Goal: Communication & Community: Share content

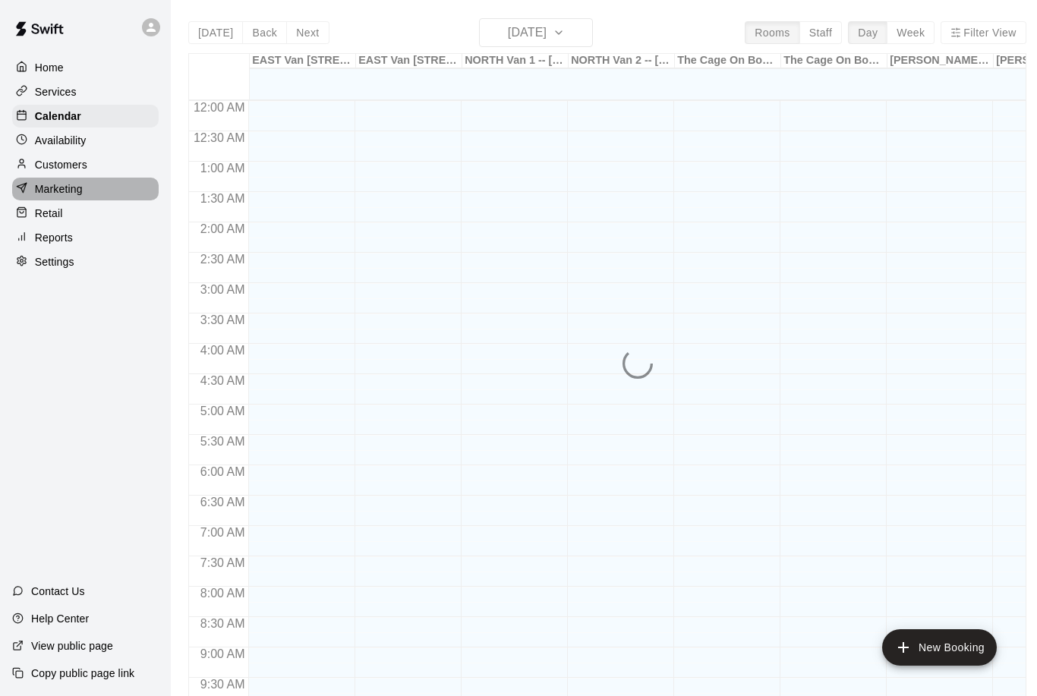
click at [89, 193] on div "Marketing" at bounding box center [85, 189] width 147 height 23
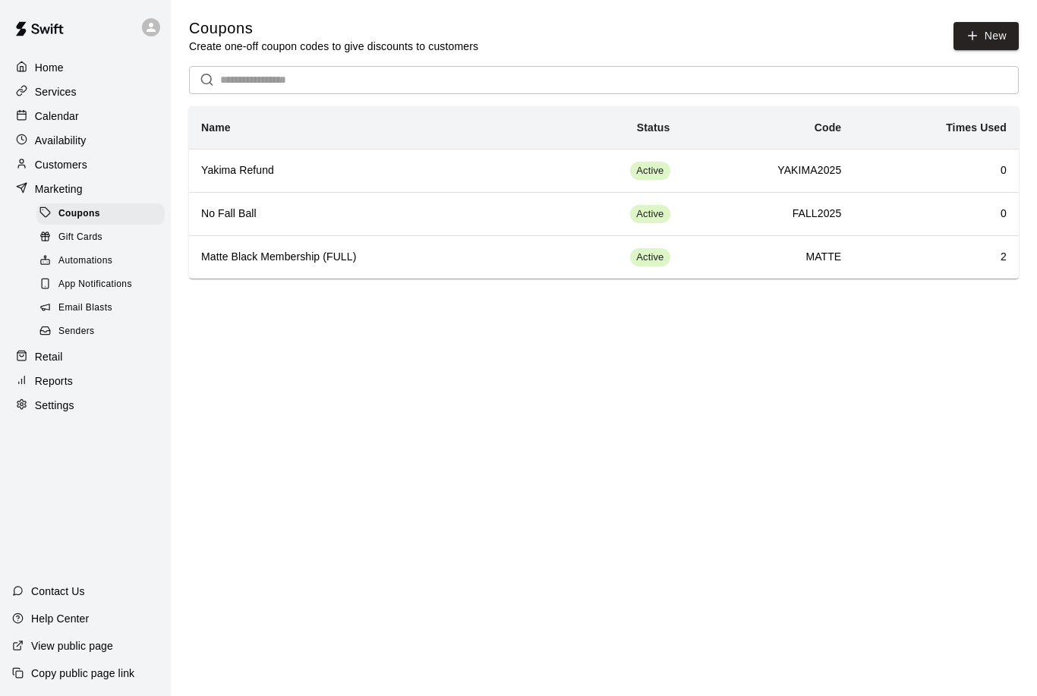
click at [84, 96] on div "Services" at bounding box center [85, 91] width 147 height 23
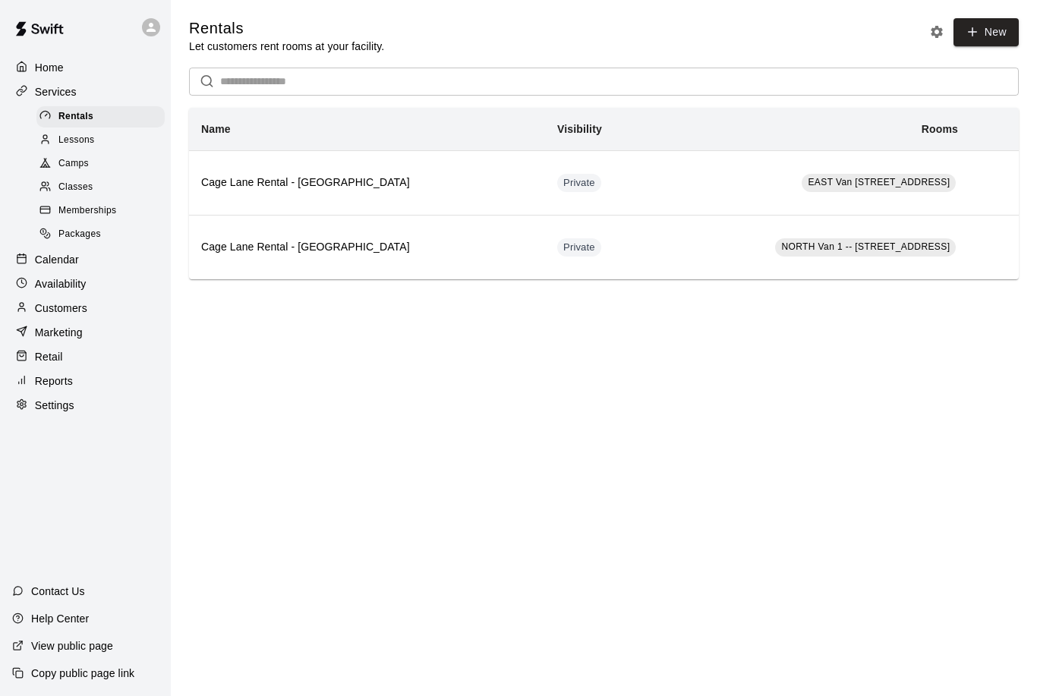
click at [119, 210] on div "Memberships" at bounding box center [100, 210] width 128 height 21
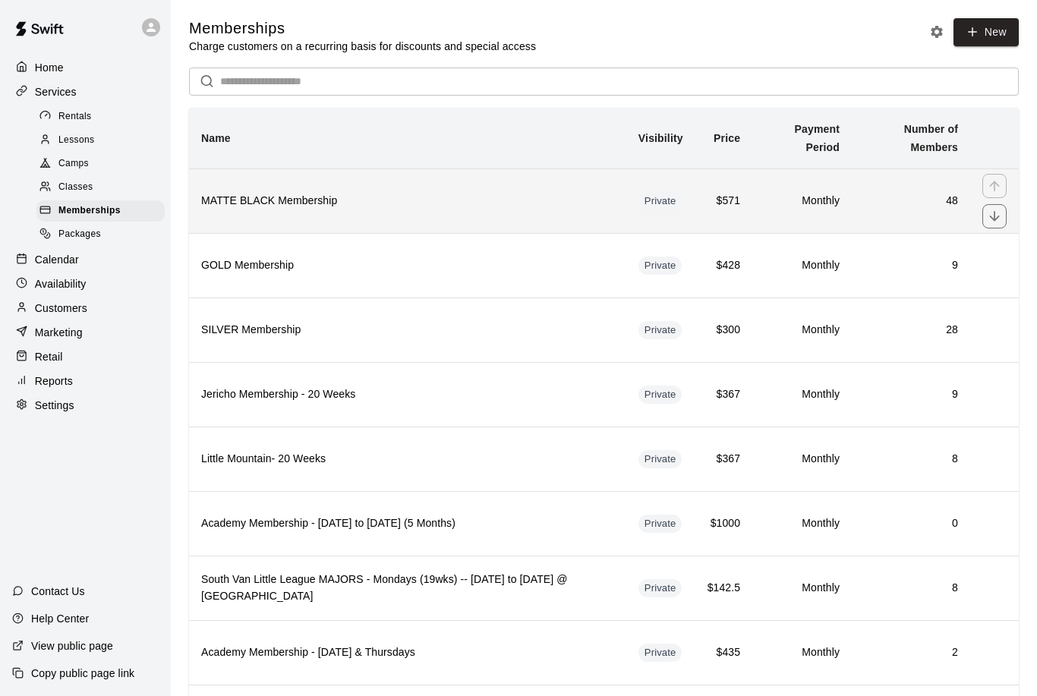
click at [864, 198] on h6 "48" at bounding box center [911, 201] width 94 height 17
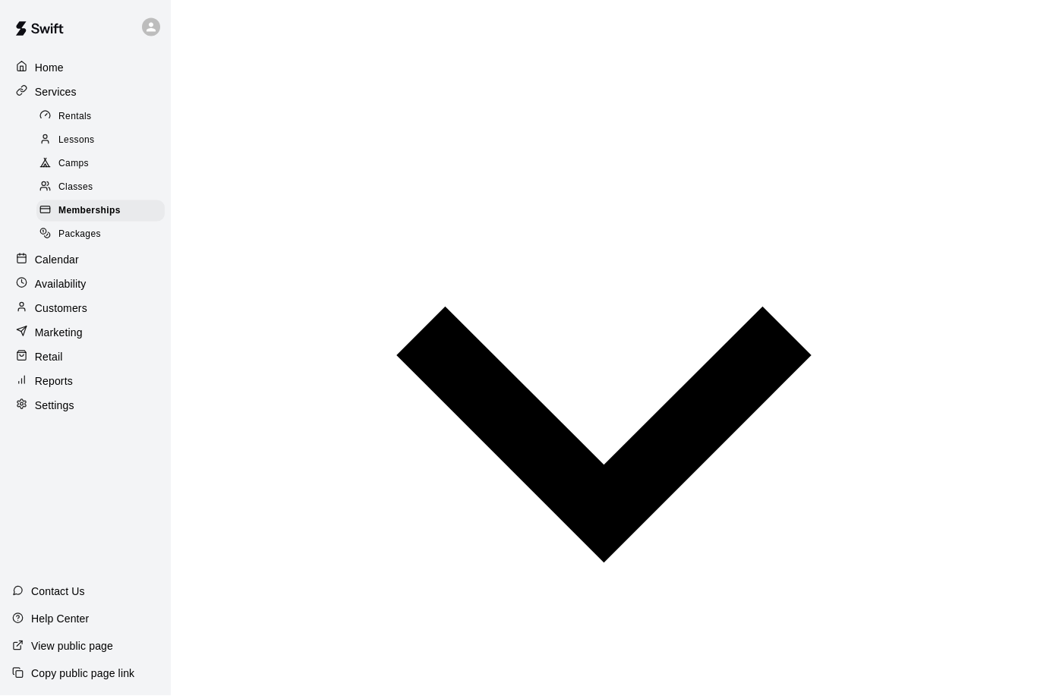
scroll to position [1191, 0]
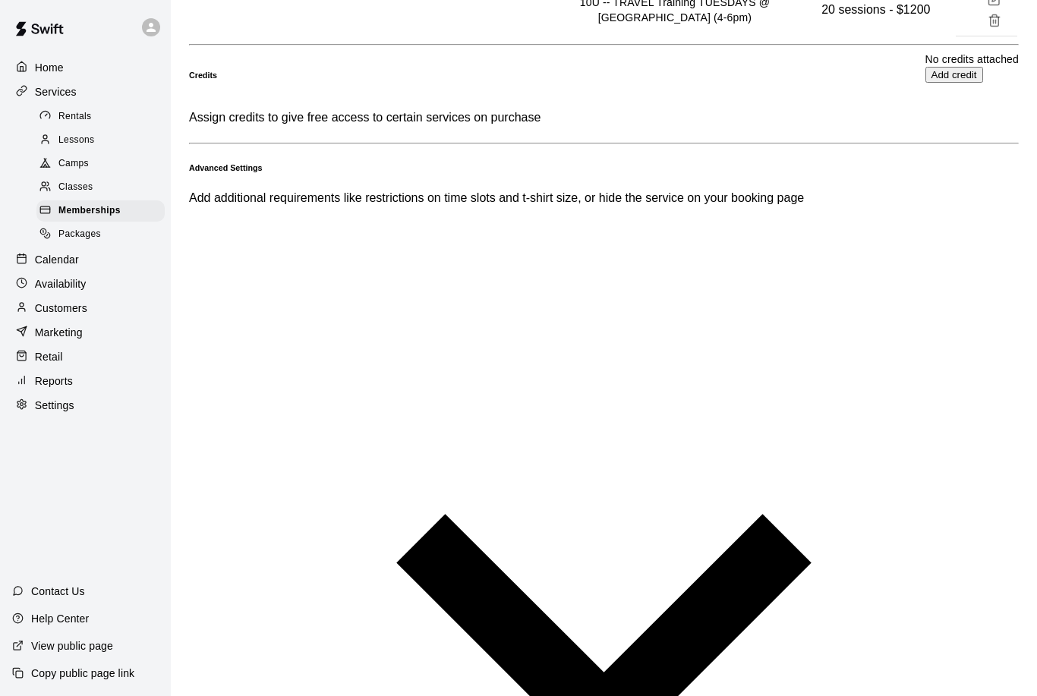
scroll to position [1120, 0]
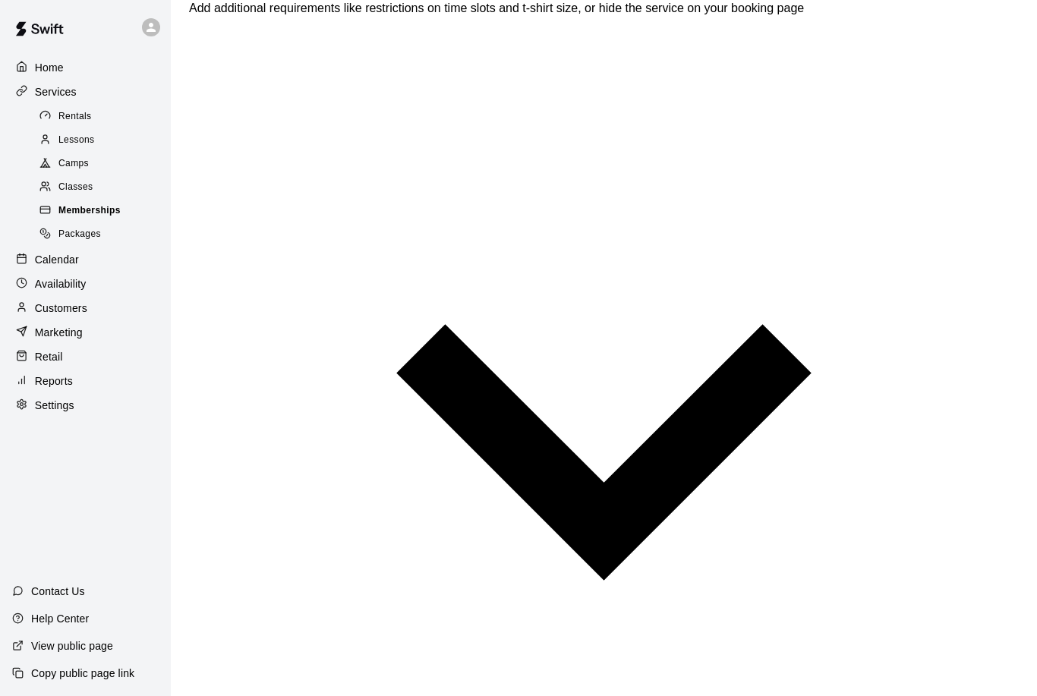
click at [135, 220] on div "Memberships" at bounding box center [100, 210] width 128 height 21
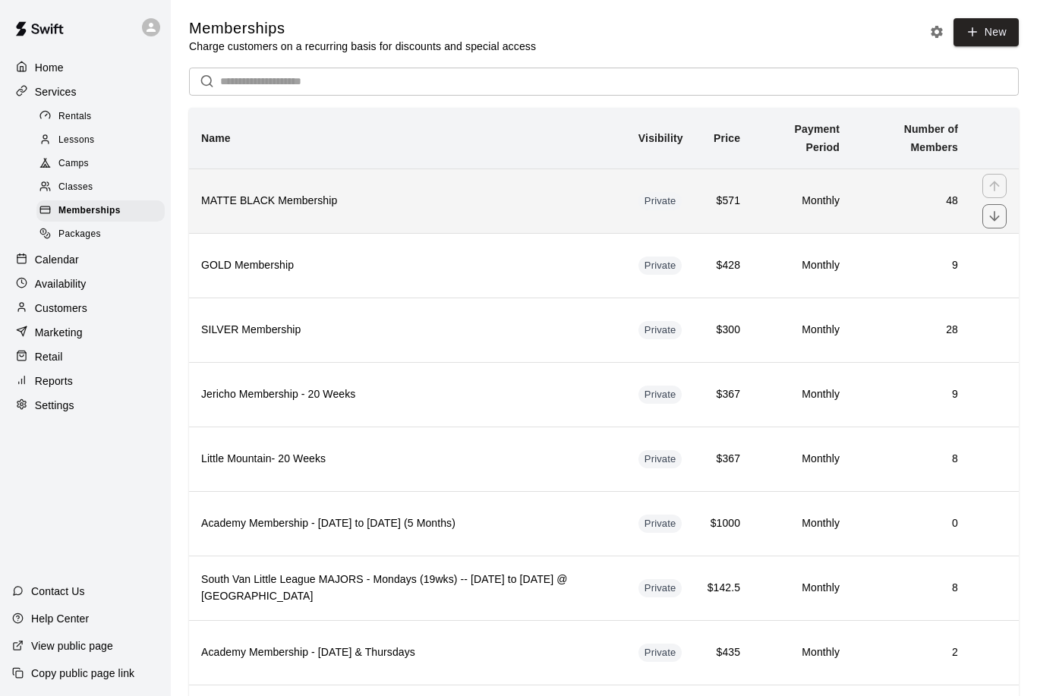
click at [573, 216] on th "MATTE BLACK Membership" at bounding box center [407, 201] width 437 height 65
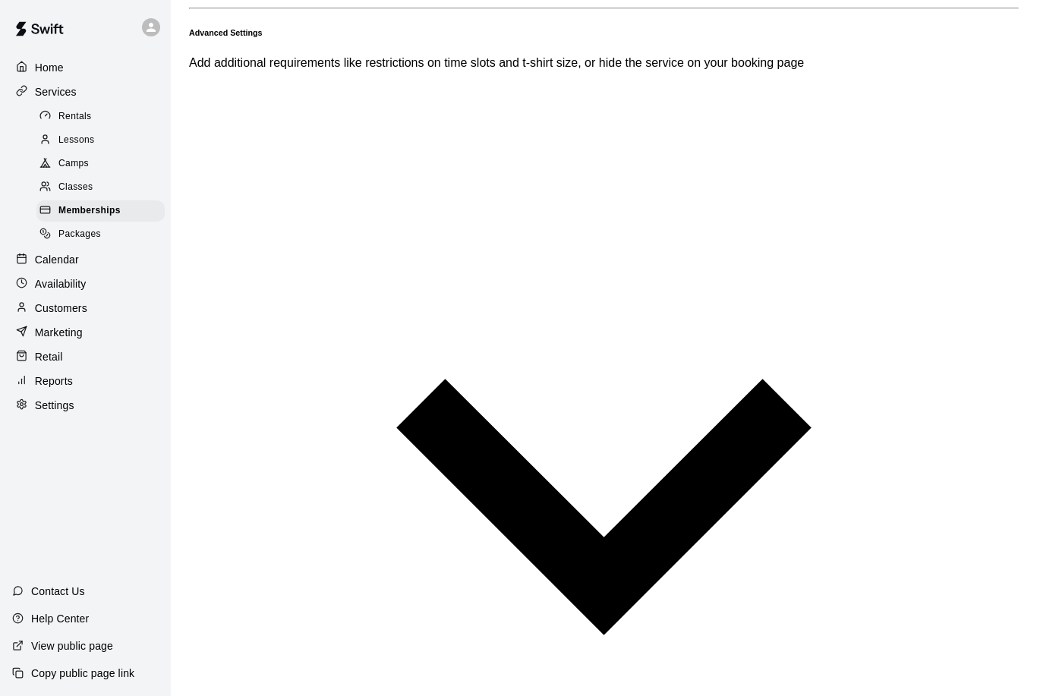
scroll to position [1135, 0]
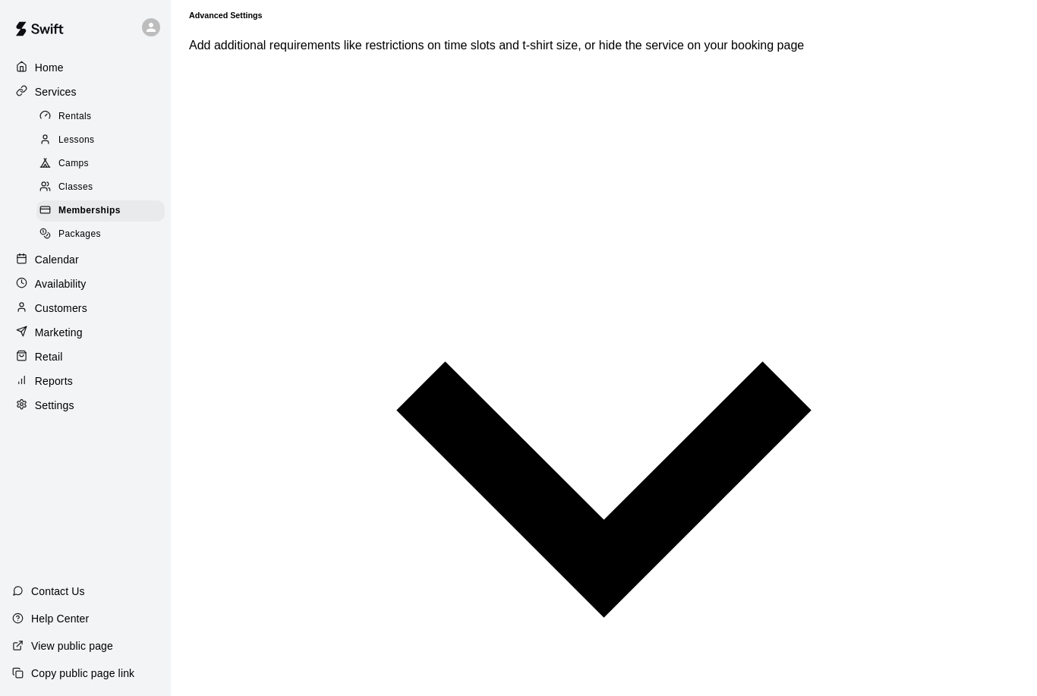
type input "*"
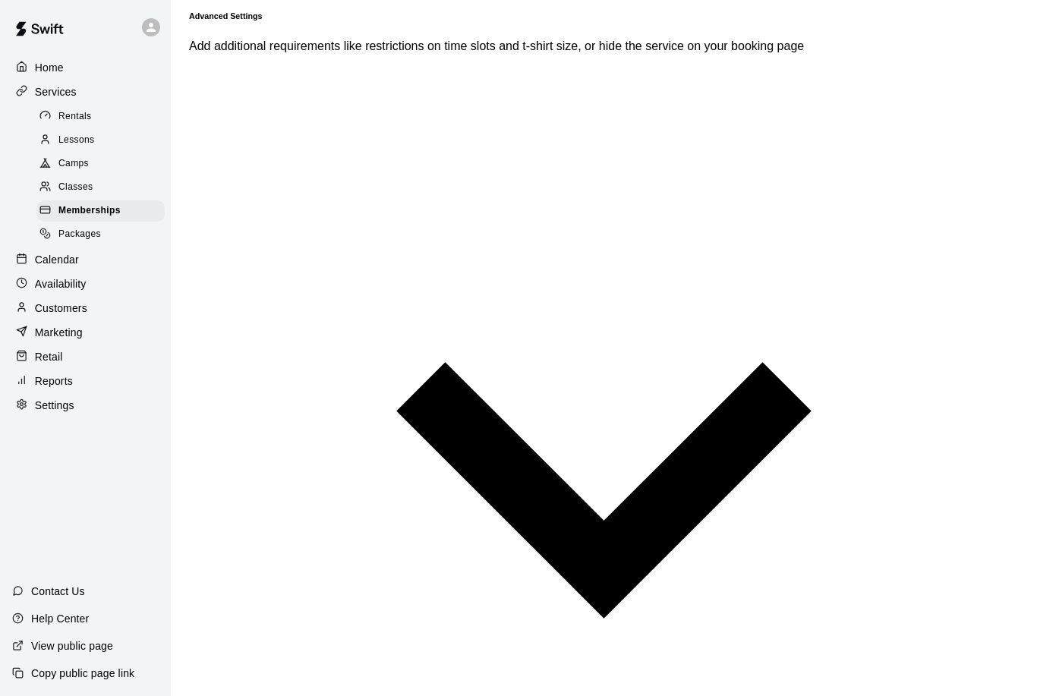
type input "**********"
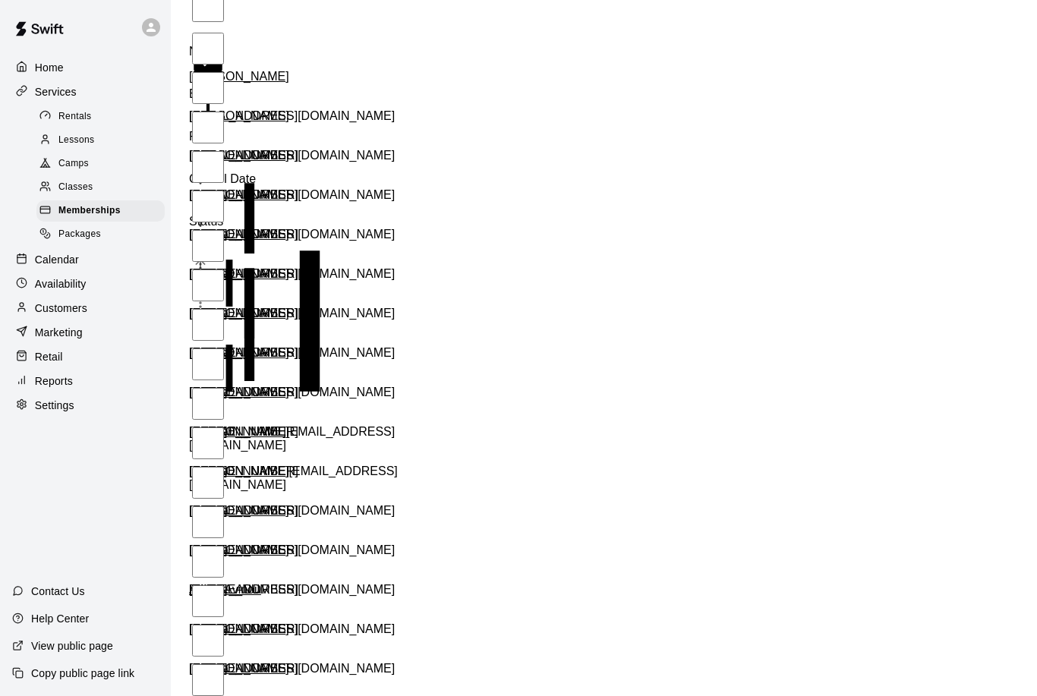
scroll to position [1202, 0]
type input "****"
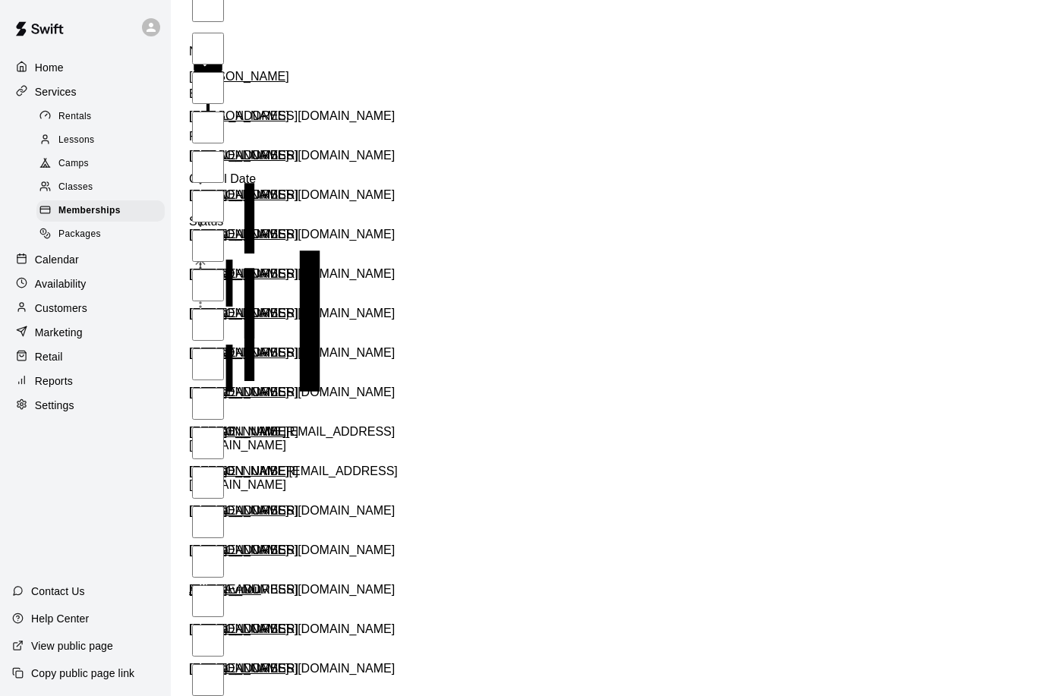
drag, startPoint x: 268, startPoint y: 498, endPoint x: 192, endPoint y: 364, distance: 153.7
copy div "**********"
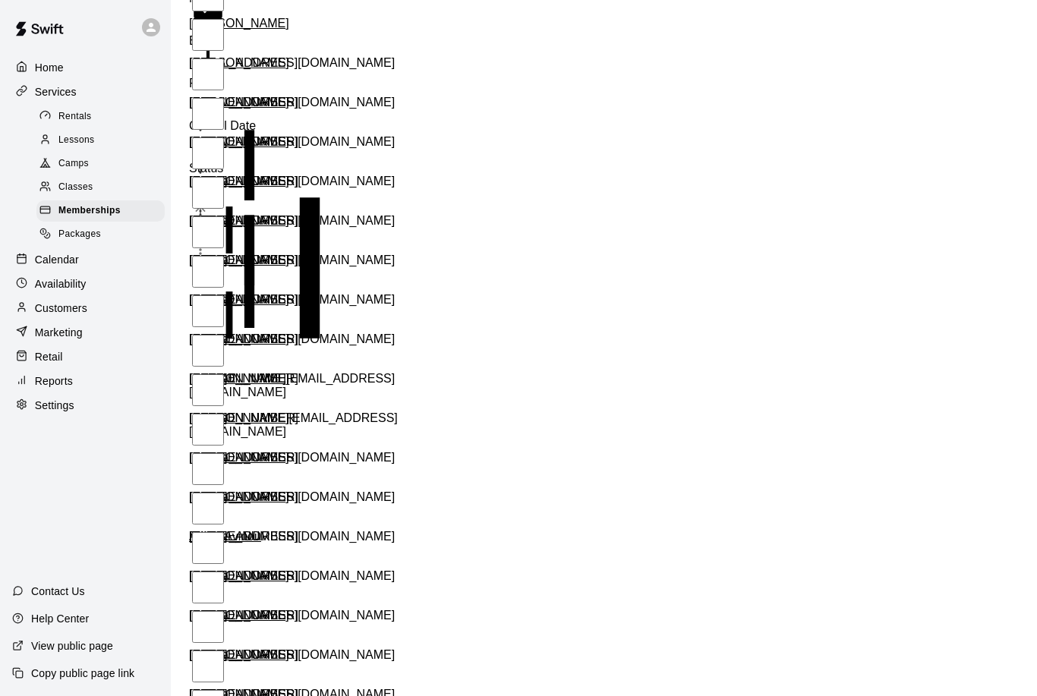
scroll to position [1156, 0]
click at [131, 211] on div "Memberships" at bounding box center [100, 210] width 128 height 21
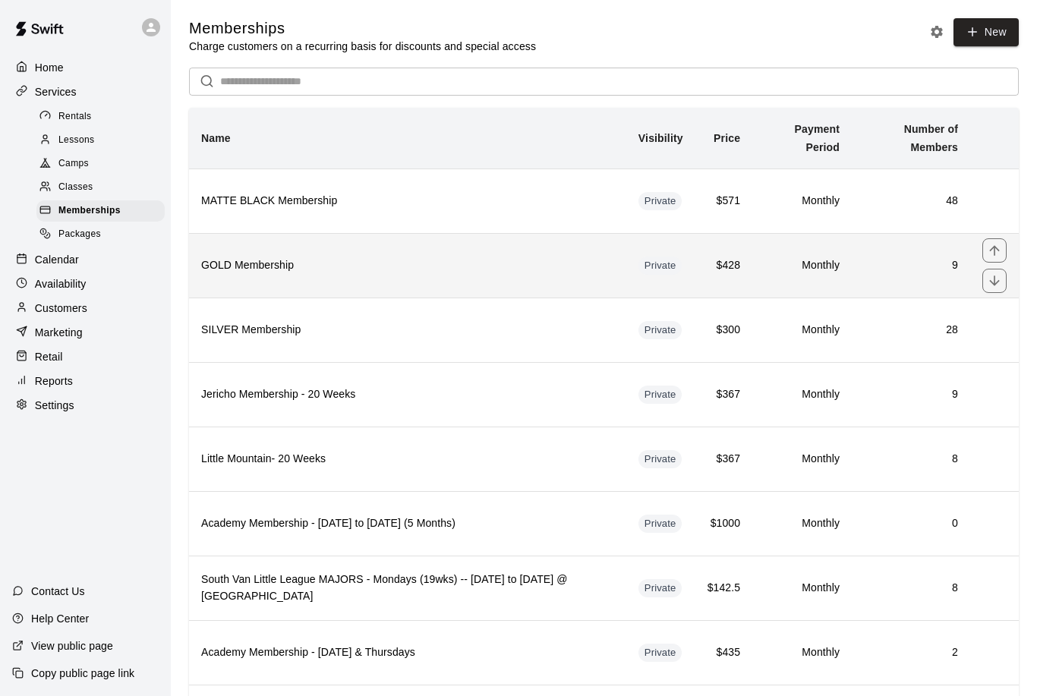
click at [769, 267] on h6 "Monthly" at bounding box center [802, 265] width 75 height 17
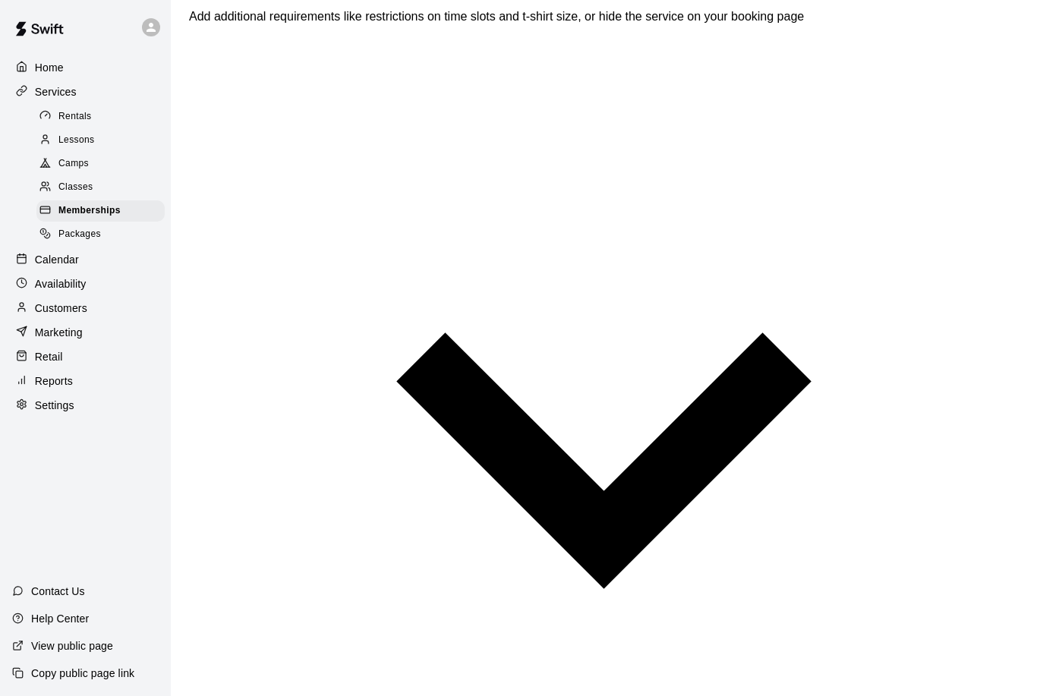
scroll to position [1071, 0]
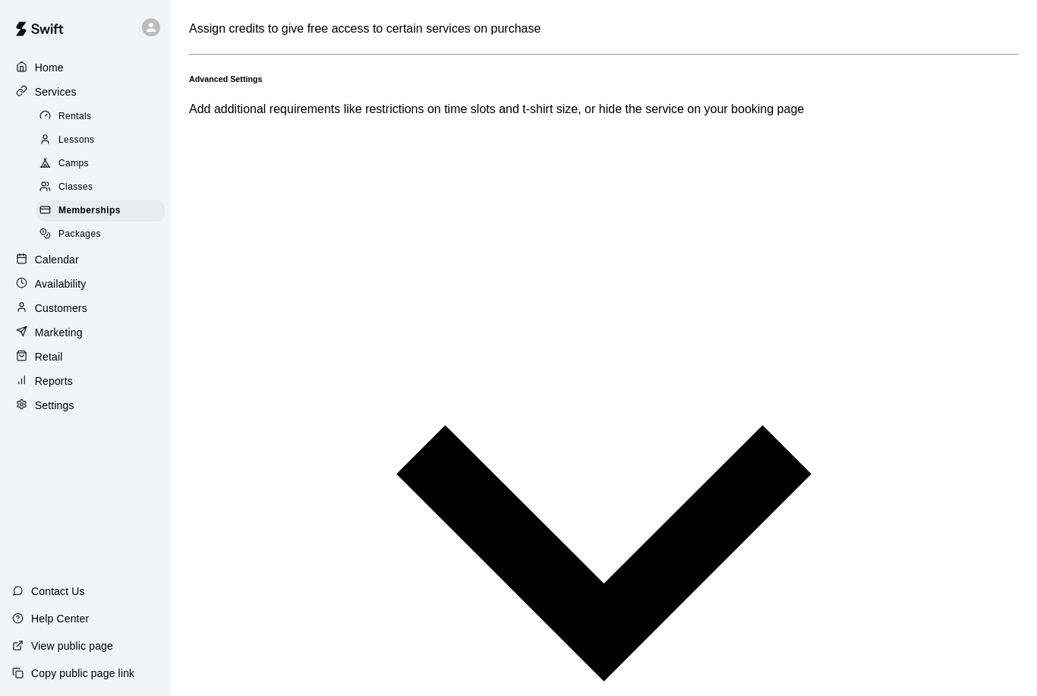
type input "**********"
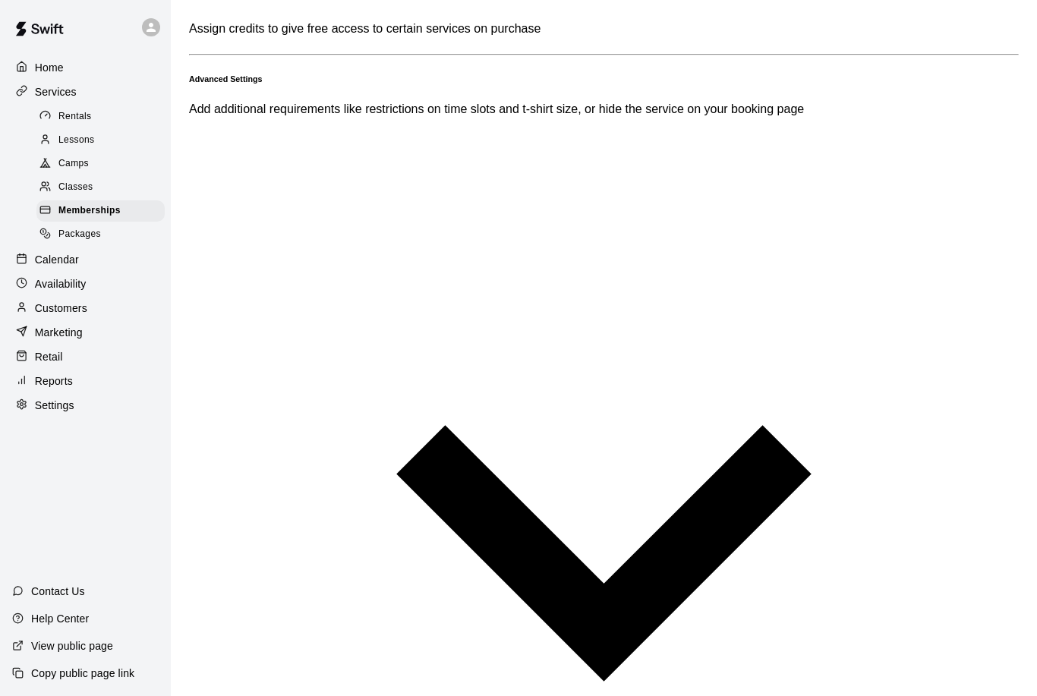
scroll to position [84, 0]
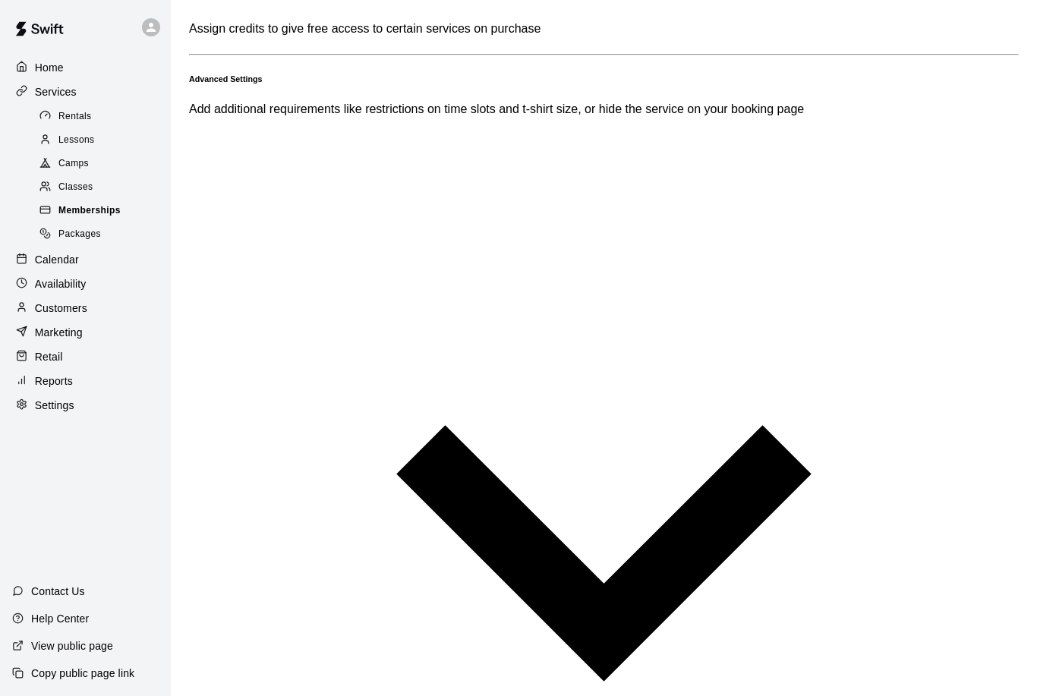
click at [123, 210] on div "Memberships" at bounding box center [100, 210] width 128 height 21
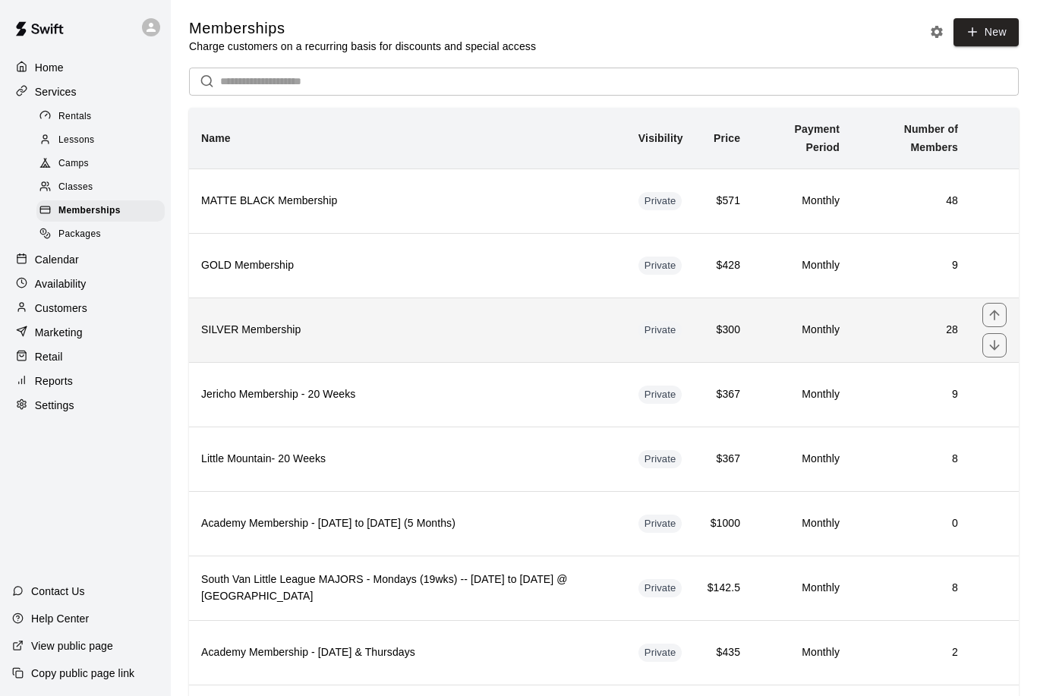
click at [478, 336] on h6 "SILVER Membership" at bounding box center [407, 330] width 413 height 17
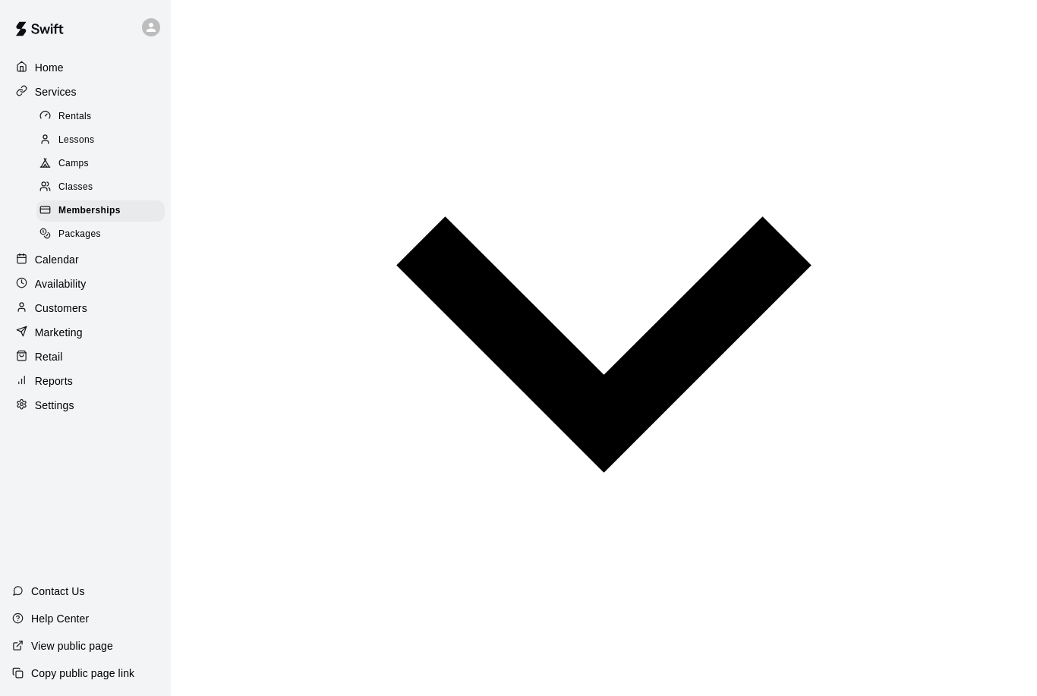
scroll to position [1254, 0]
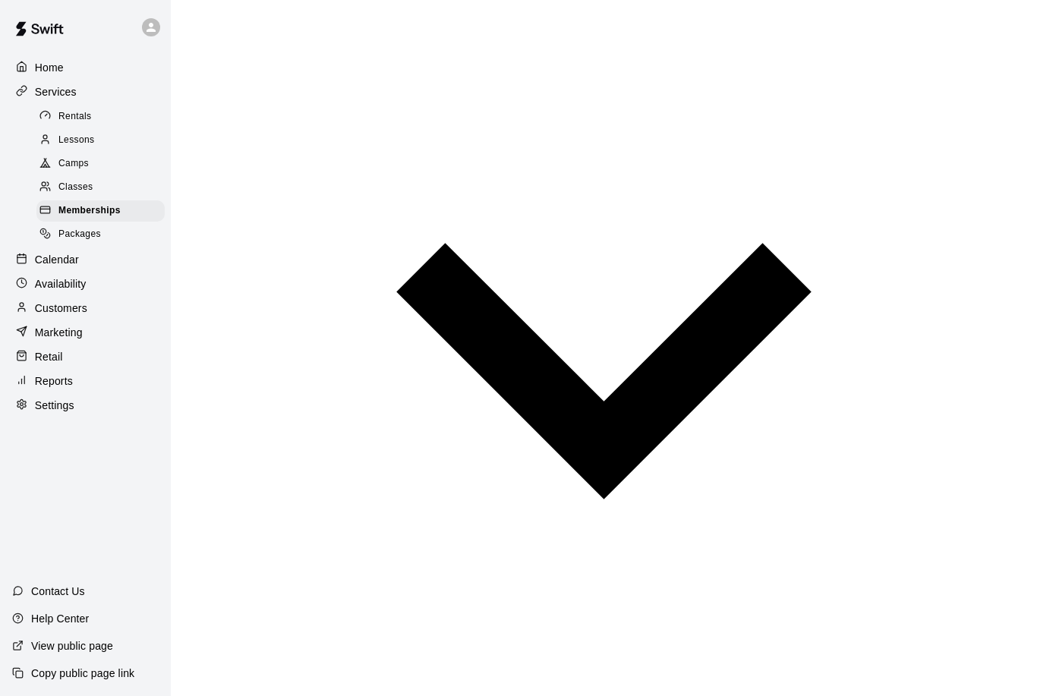
type input "**********"
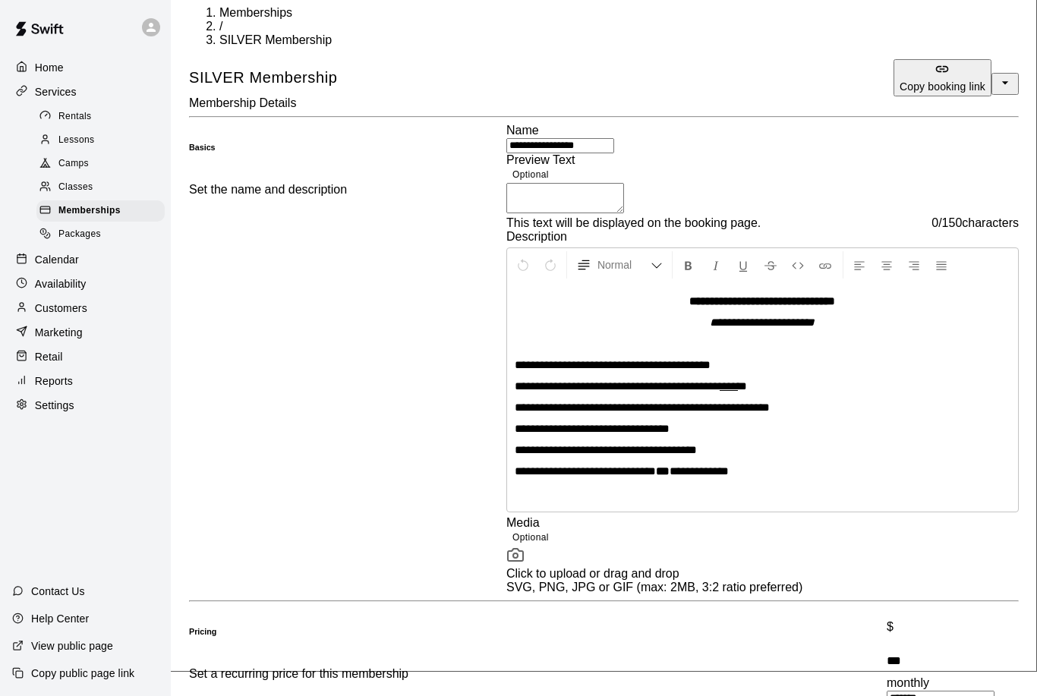
scroll to position [0, 0]
